Goal: Find specific page/section: Find specific page/section

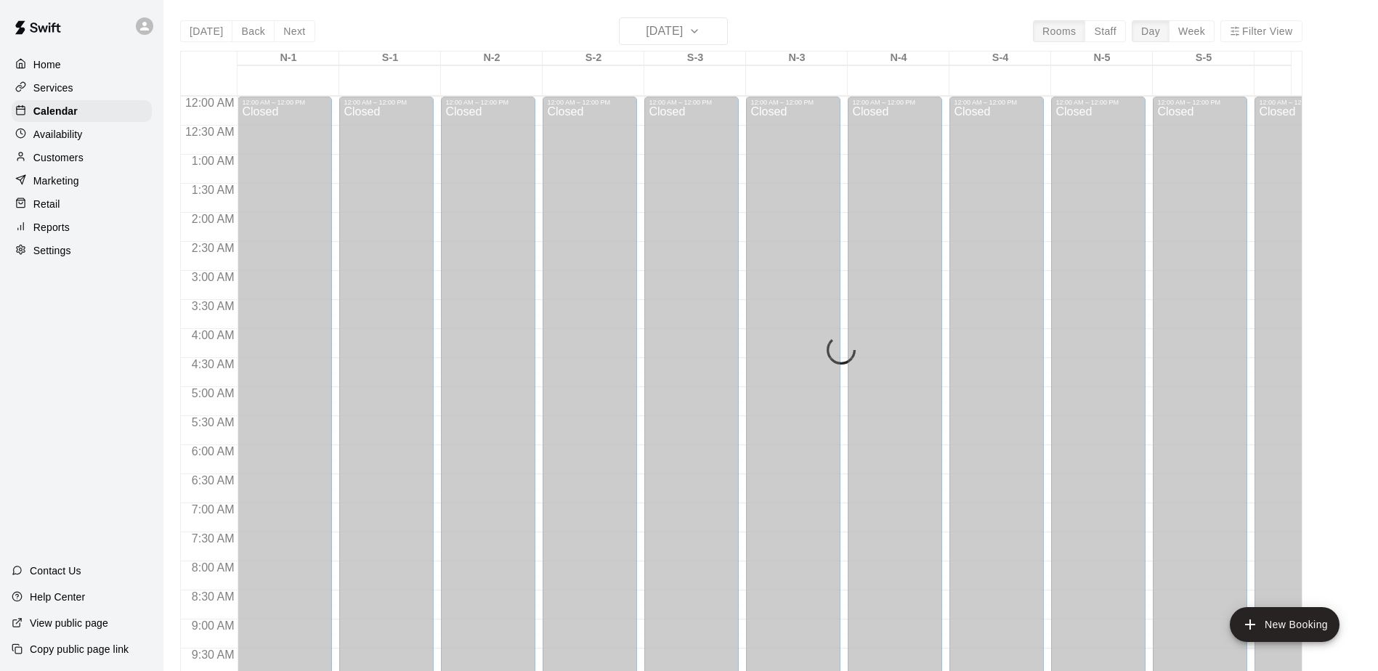
click at [724, 29] on div "[DATE] Back [DATE][DATE] Rooms Staff Day Week Filter View N-1 10 Wed S-1 10 Wed…" at bounding box center [741, 352] width 1122 height 671
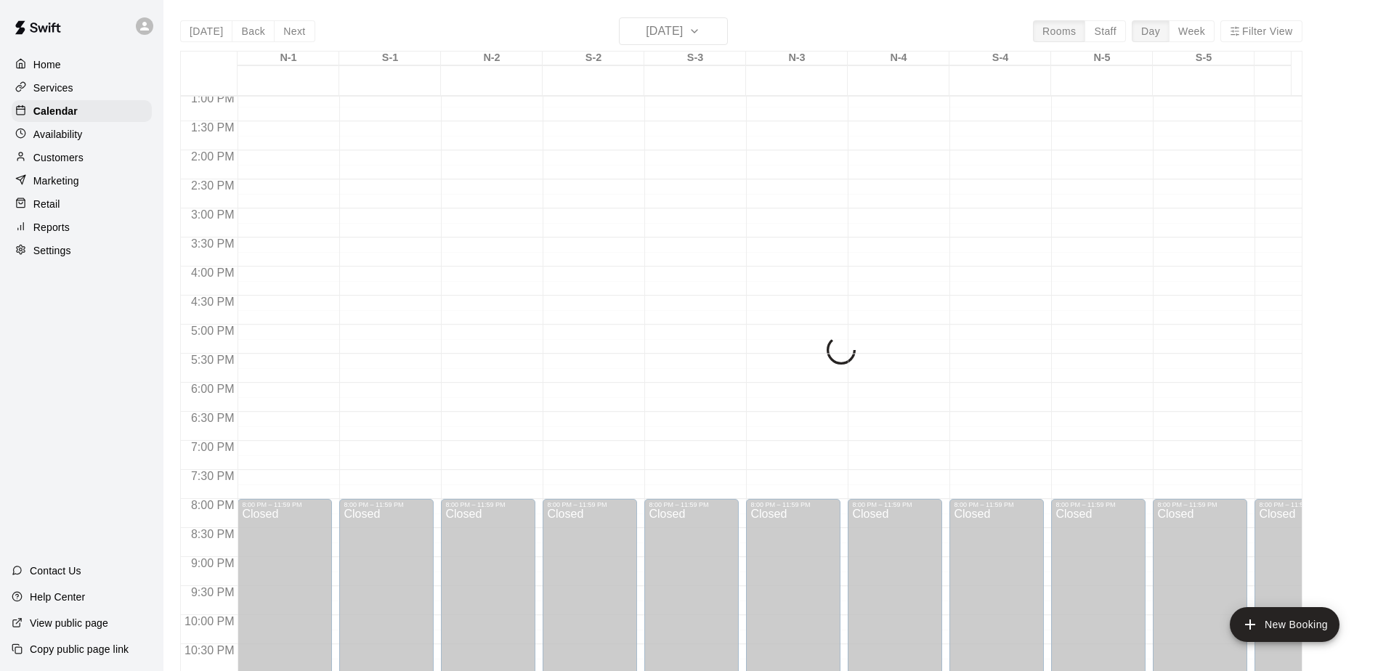
click at [727, 31] on div "Today Back Next Wednesday Sep 10 Rooms Staff Day Week Filter View N-1 10 Wed S-…" at bounding box center [741, 352] width 1122 height 671
click at [49, 110] on p "Calendar" at bounding box center [55, 111] width 44 height 15
click at [728, 32] on div "Today Back Next Wednesday Sep 10 Rooms Staff Day Week Filter View N-1 10 Wed S-…" at bounding box center [741, 352] width 1122 height 671
click at [728, 31] on div "Today Back Next Wednesday Sep 10 Rooms Staff Day Week Filter View N-1 10 Wed S-…" at bounding box center [741, 352] width 1122 height 671
click at [656, 29] on div "Today Back Next Wednesday Sep 10 Rooms Staff Day Week Filter View N-1 10 Wed S-…" at bounding box center [741, 352] width 1122 height 671
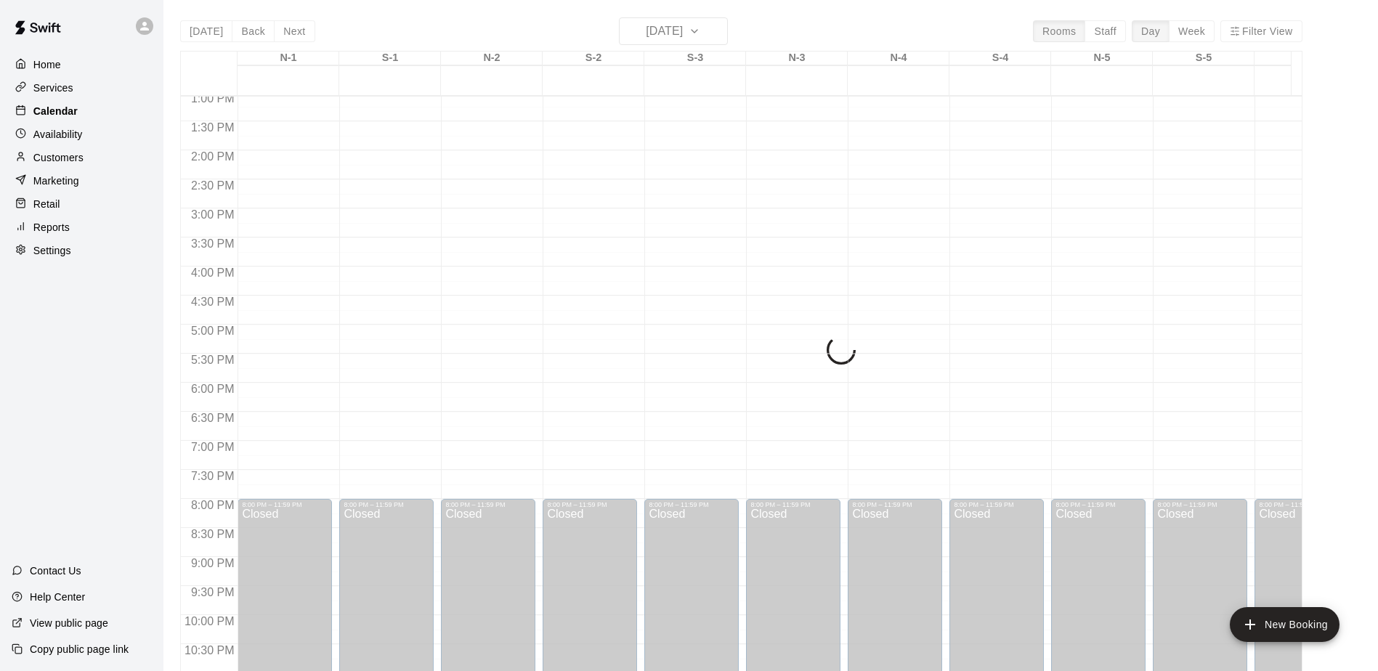
click at [59, 111] on p "Calendar" at bounding box center [55, 111] width 44 height 15
click at [48, 68] on p "Home" at bounding box center [47, 64] width 28 height 15
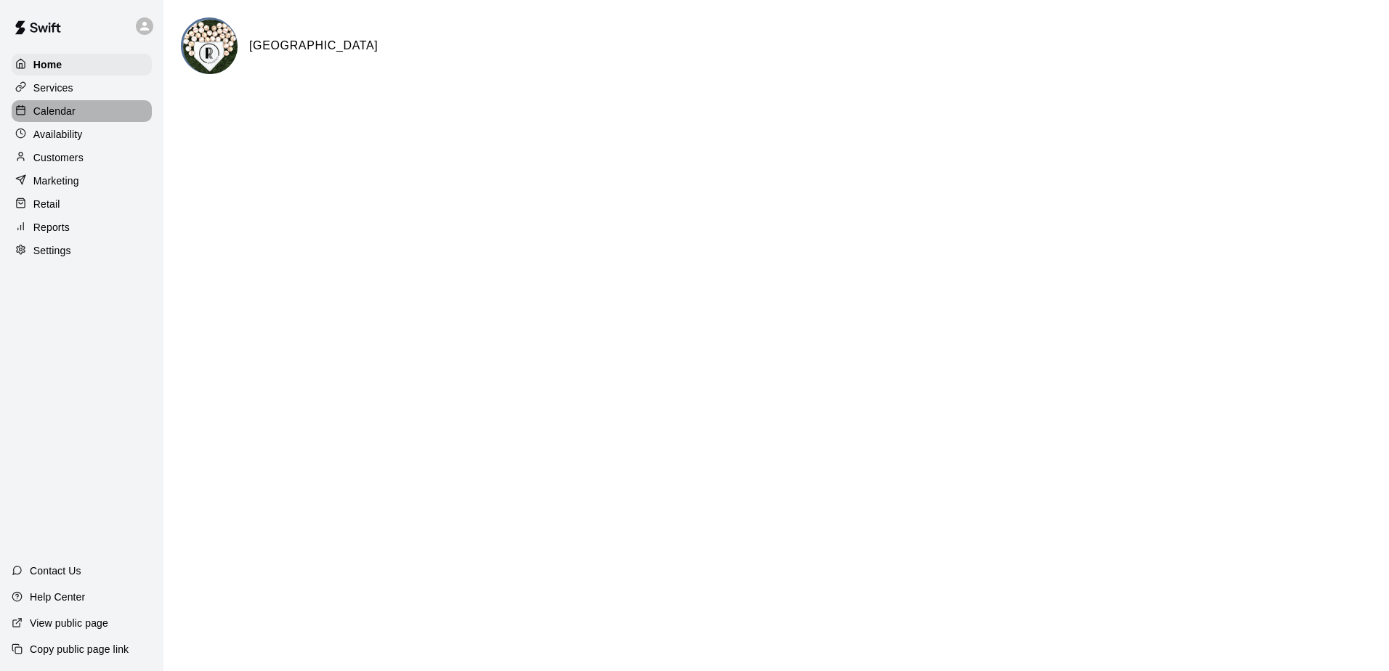
click at [44, 113] on p "Calendar" at bounding box center [54, 111] width 42 height 15
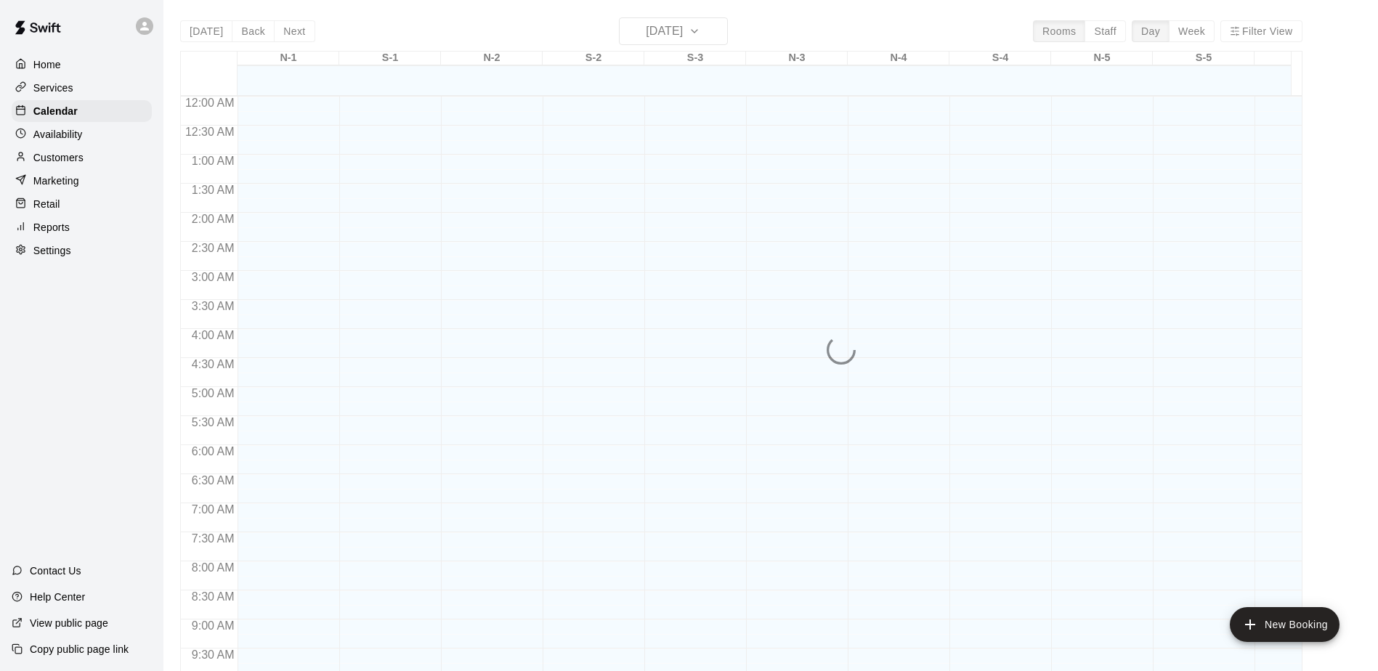
scroll to position [760, 0]
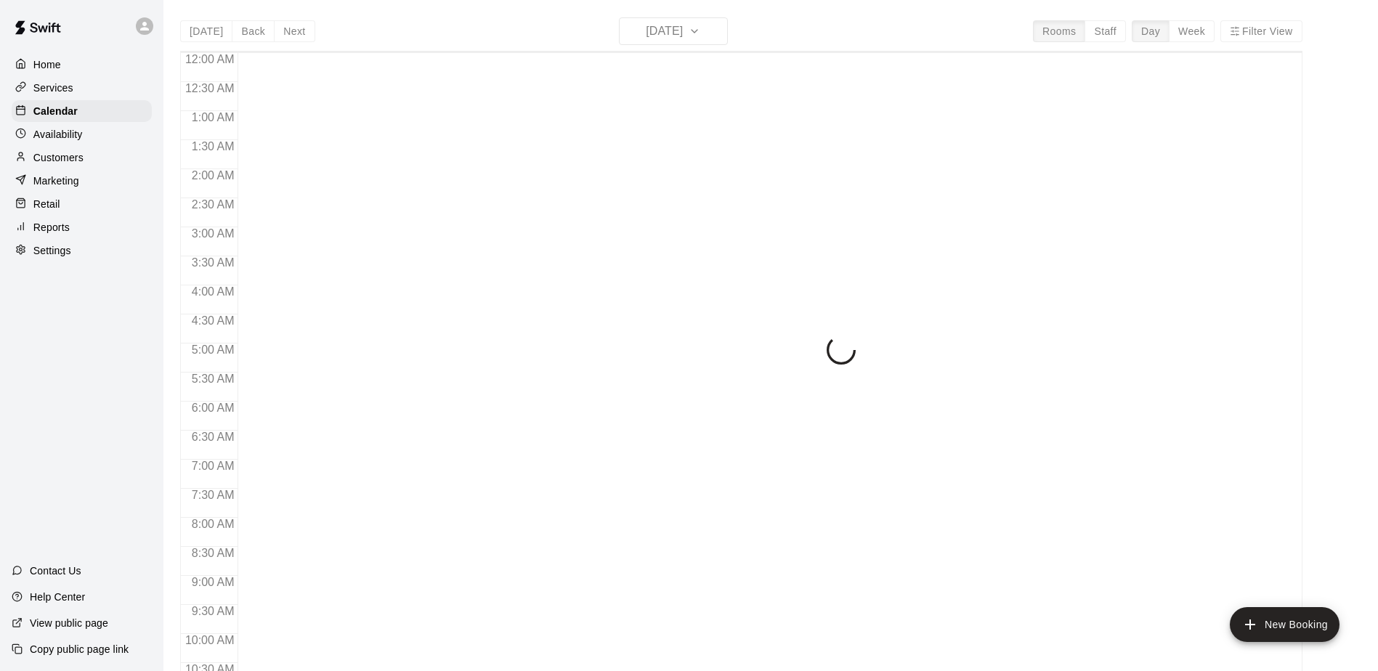
scroll to position [760, 0]
